Goal: Obtain resource: Obtain resource

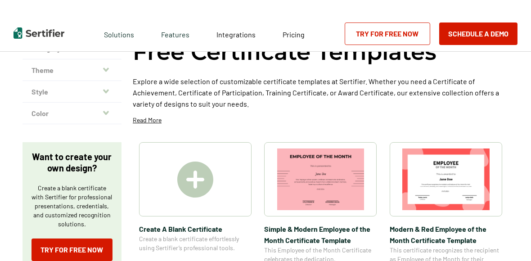
scroll to position [45, 0]
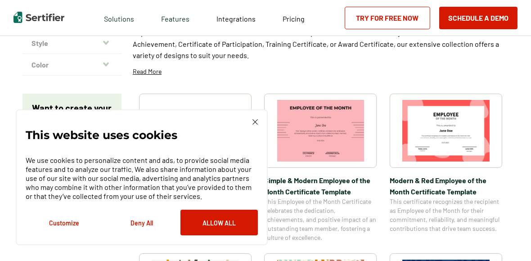
scroll to position [93, 0]
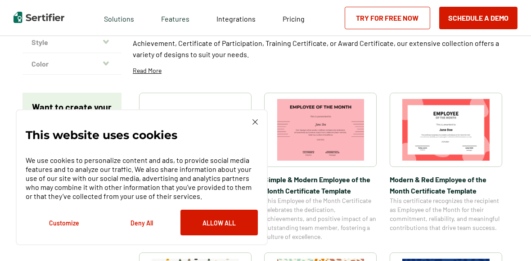
click at [255, 122] on img at bounding box center [254, 121] width 5 height 5
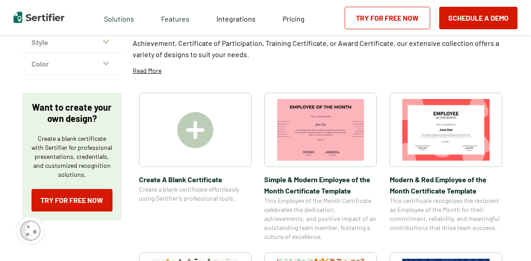
click at [458, 138] on img at bounding box center [445, 130] width 87 height 62
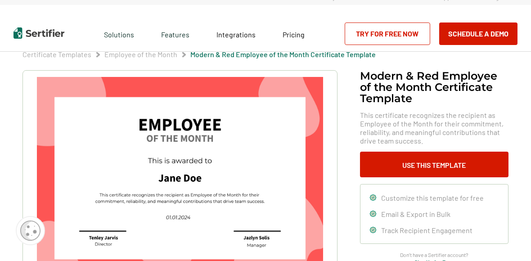
scroll to position [10, 0]
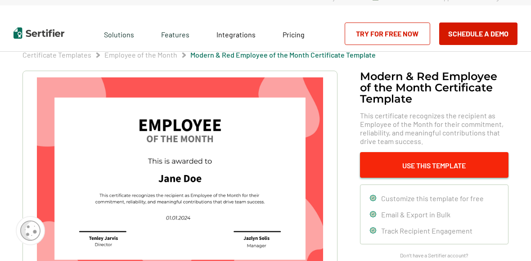
click at [422, 162] on button "Use This Template" at bounding box center [434, 165] width 149 height 26
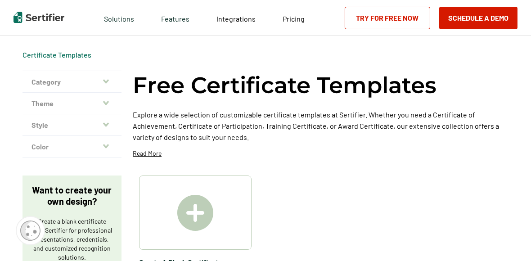
scroll to position [93, 0]
